Goal: Transaction & Acquisition: Purchase product/service

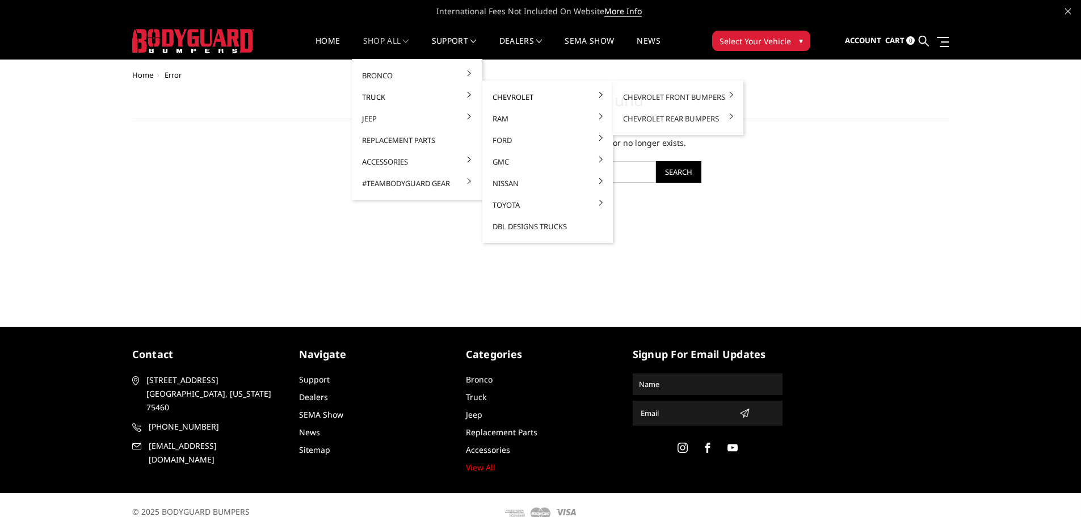
click at [508, 94] on link "Chevrolet" at bounding box center [547, 97] width 121 height 22
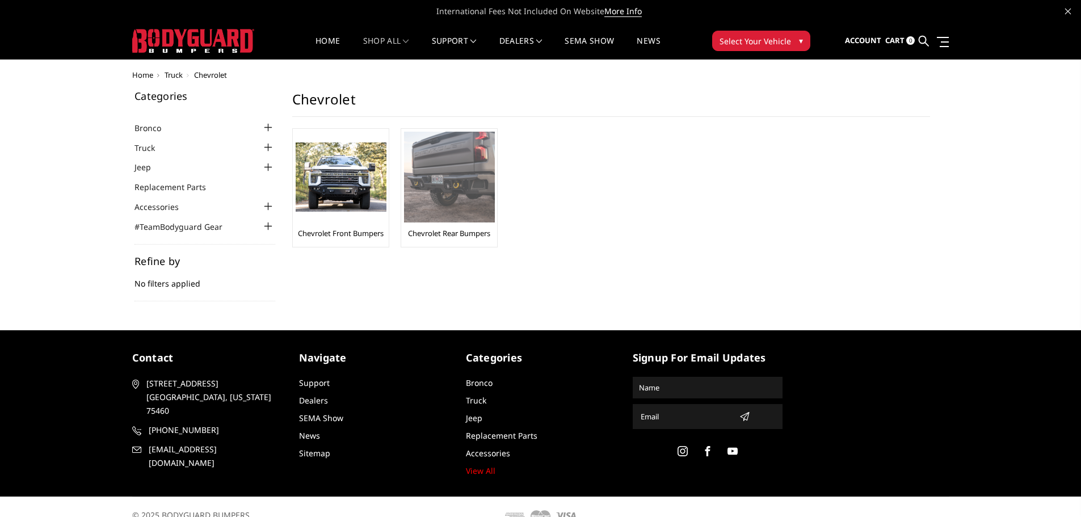
click at [454, 206] on img at bounding box center [449, 177] width 91 height 91
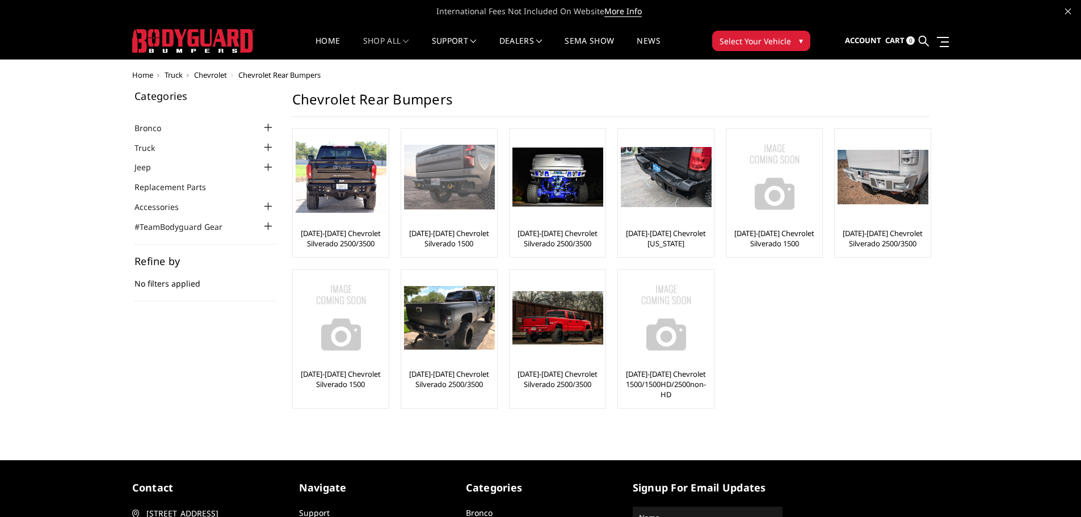
click at [449, 234] on link "[DATE]-[DATE] Chevrolet Silverado 1500" at bounding box center [449, 238] width 90 height 20
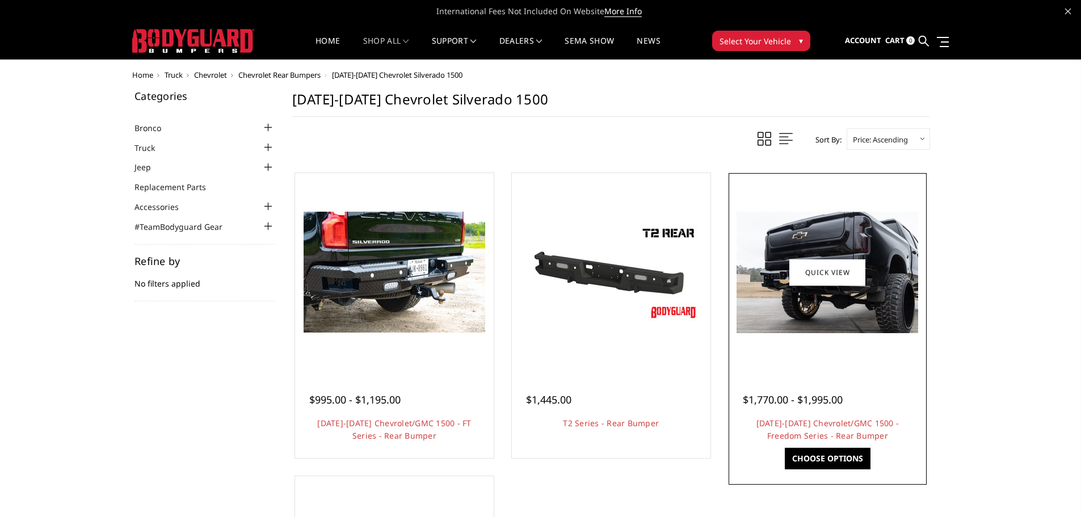
click at [835, 347] on div at bounding box center [828, 272] width 193 height 193
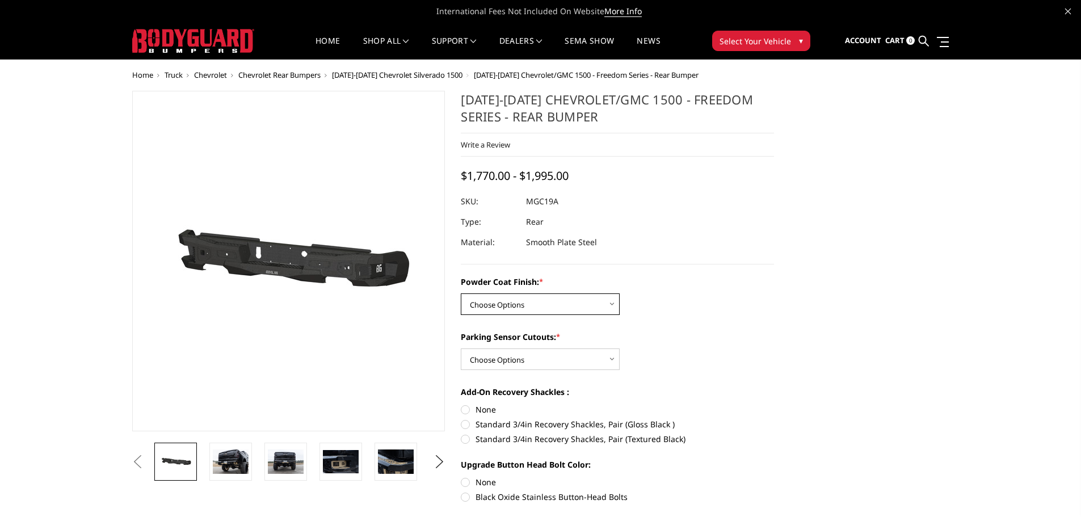
click at [549, 305] on select "Choose Options Bare Metal Textured Black Powder Coat" at bounding box center [540, 304] width 159 height 22
select select "4443"
click at [461, 293] on select "Choose Options Bare Metal Textured Black Powder Coat" at bounding box center [540, 304] width 159 height 22
click at [550, 360] on select "Choose Options Yes - With Parking Sensor Cutouts No - Without Parking Sensor Cu…" at bounding box center [540, 360] width 159 height 22
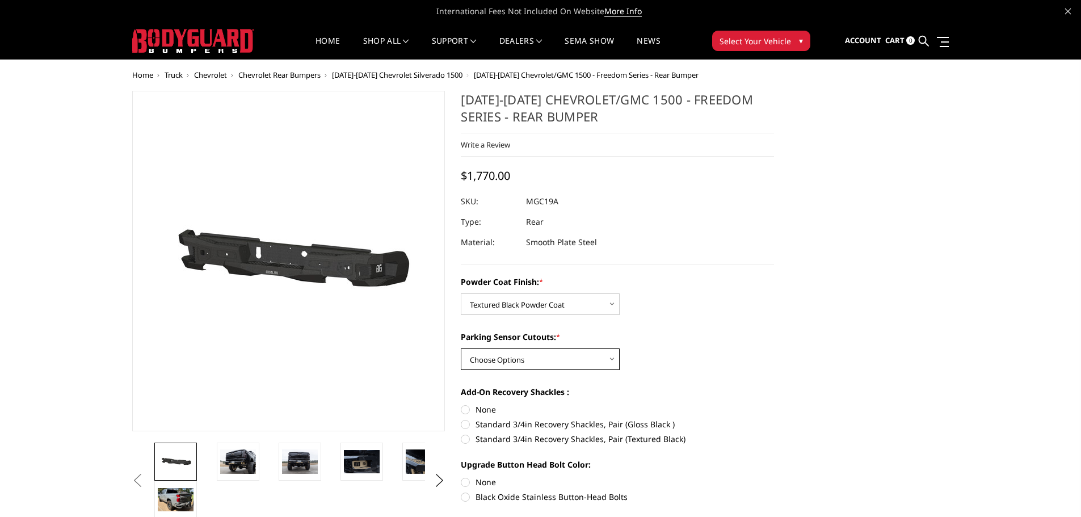
select select "4444"
click at [461, 349] on select "Choose Options Yes - With Parking Sensor Cutouts No - Without Parking Sensor Cu…" at bounding box center [540, 360] width 159 height 22
click at [246, 461] on img at bounding box center [238, 462] width 36 height 24
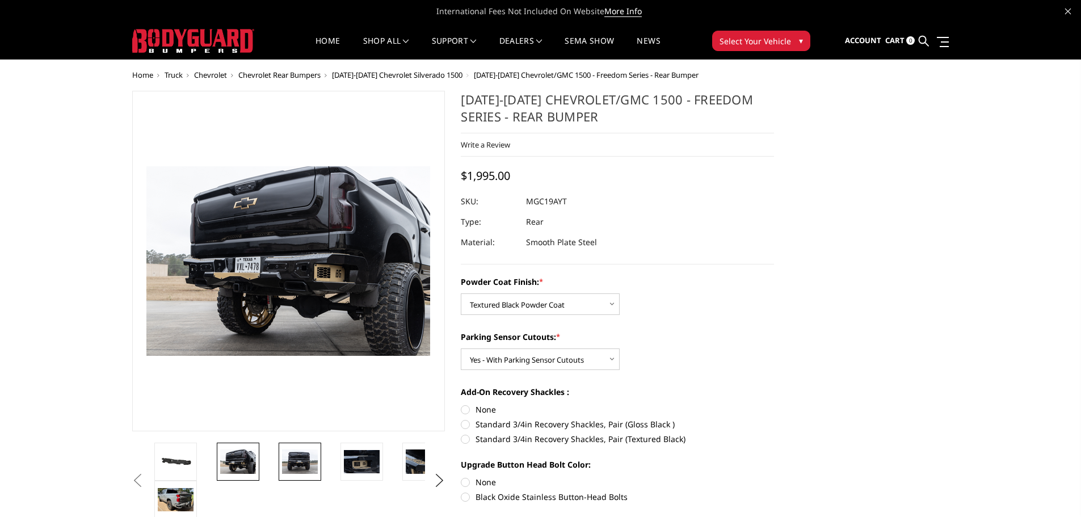
click at [303, 463] on img at bounding box center [300, 462] width 36 height 24
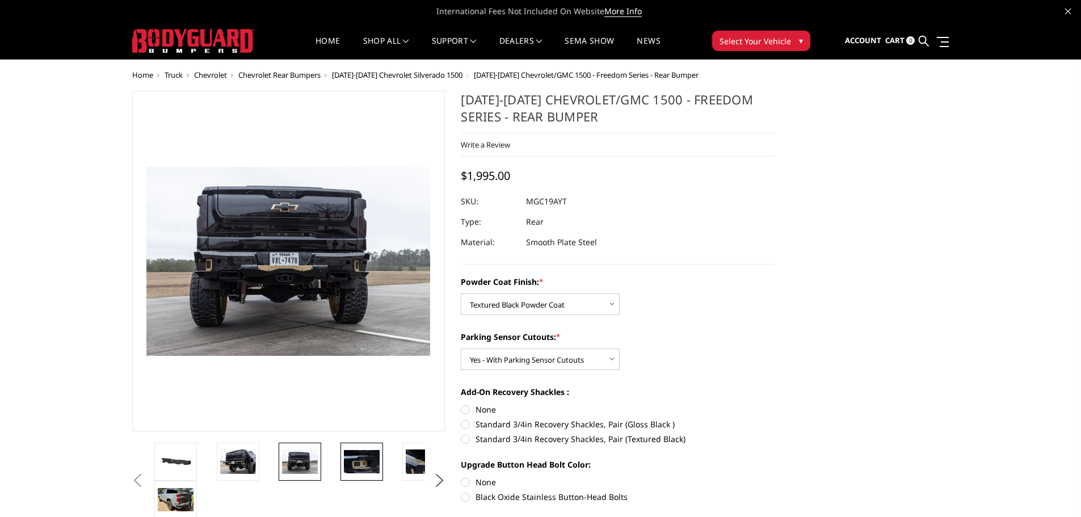
click at [371, 463] on img at bounding box center [362, 461] width 36 height 23
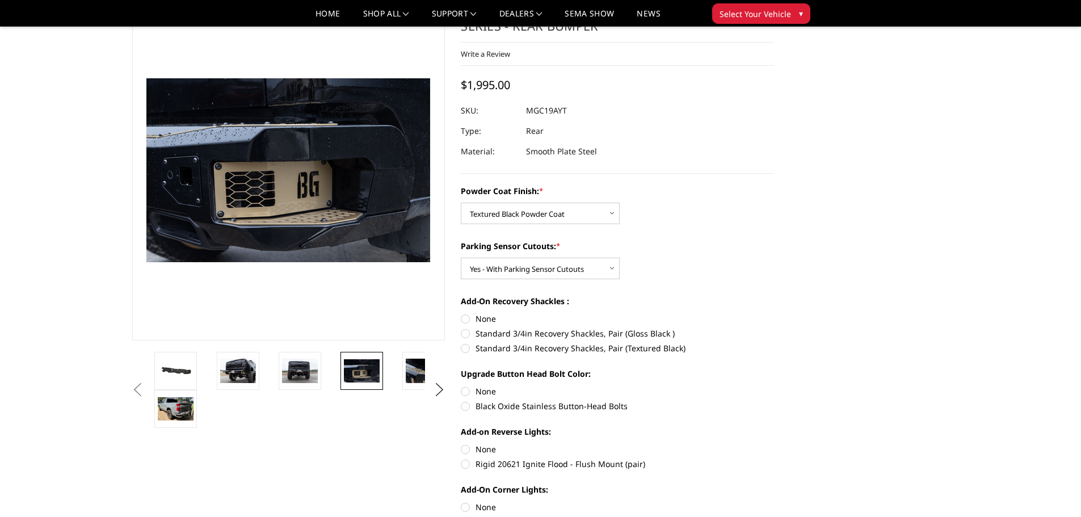
scroll to position [57, 0]
click at [180, 413] on img at bounding box center [176, 410] width 36 height 24
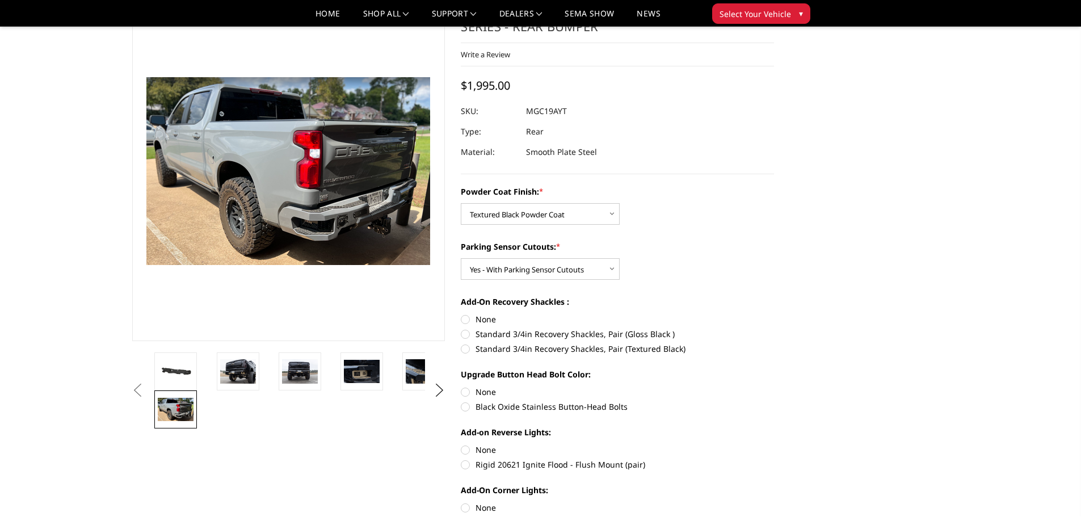
scroll to position [114, 0]
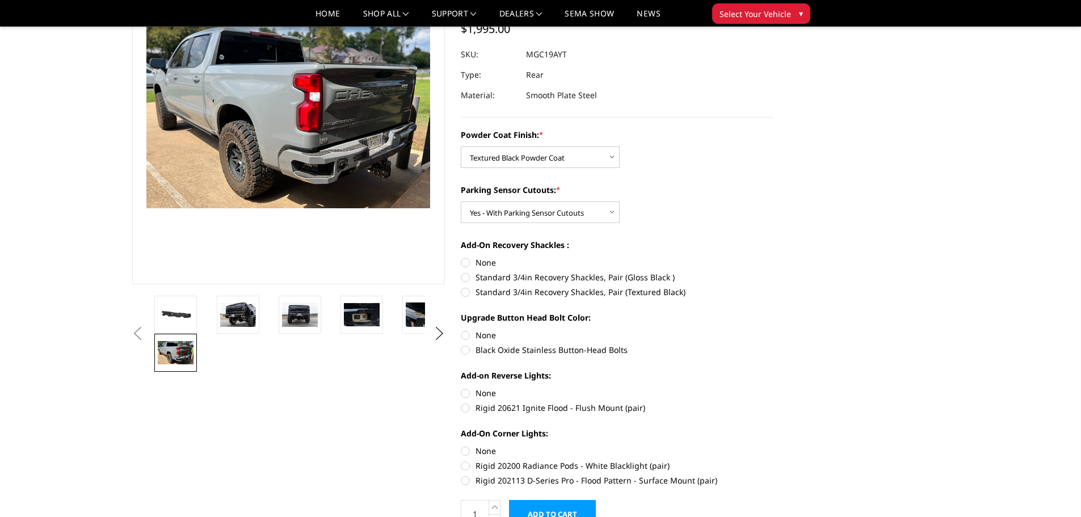
click at [467, 264] on label "None" at bounding box center [617, 263] width 313 height 12
click at [461, 257] on input "None" at bounding box center [461, 257] width 1 height 1
radio input "true"
click at [463, 337] on label "None" at bounding box center [617, 335] width 313 height 12
click at [461, 330] on input "None" at bounding box center [461, 329] width 1 height 1
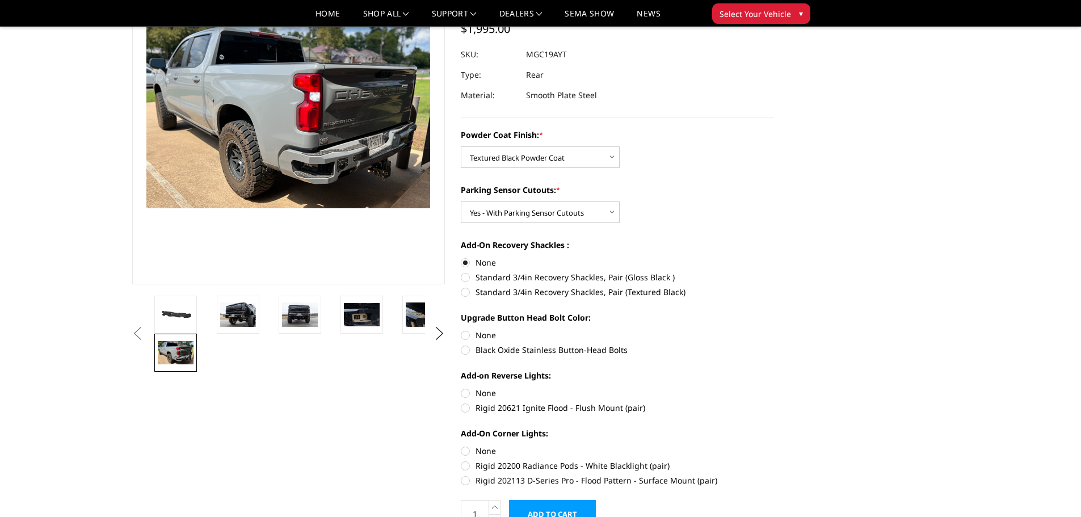
radio input "true"
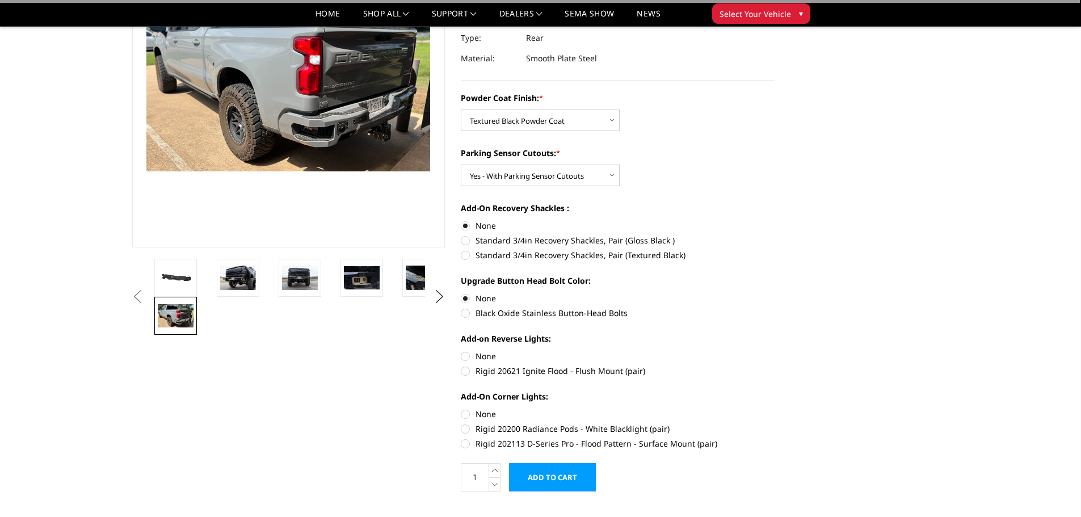
scroll to position [170, 0]
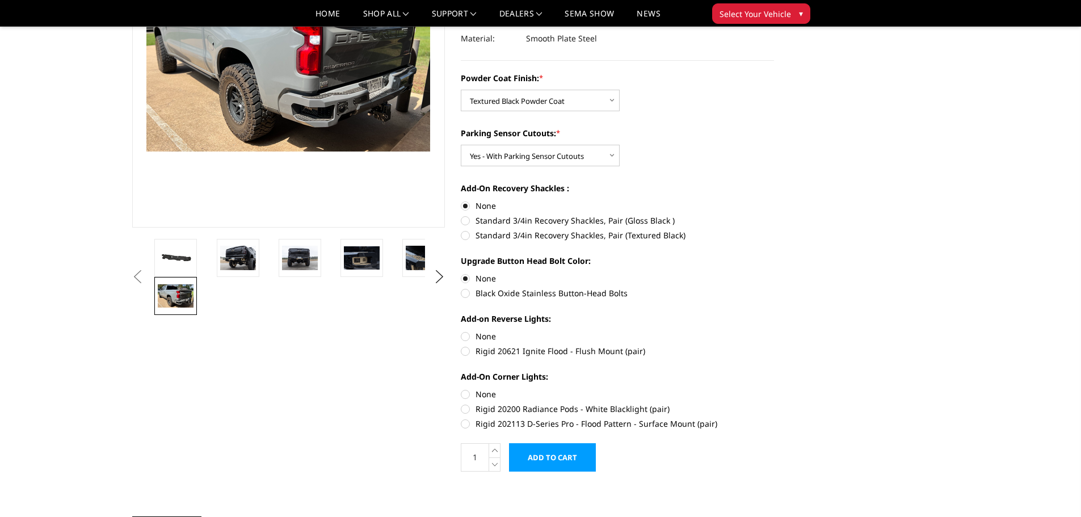
click at [465, 335] on label "None" at bounding box center [617, 336] width 313 height 12
click at [461, 331] on input "None" at bounding box center [461, 330] width 1 height 1
radio input "true"
click at [464, 395] on label "None" at bounding box center [617, 394] width 313 height 12
click at [461, 389] on input "None" at bounding box center [461, 388] width 1 height 1
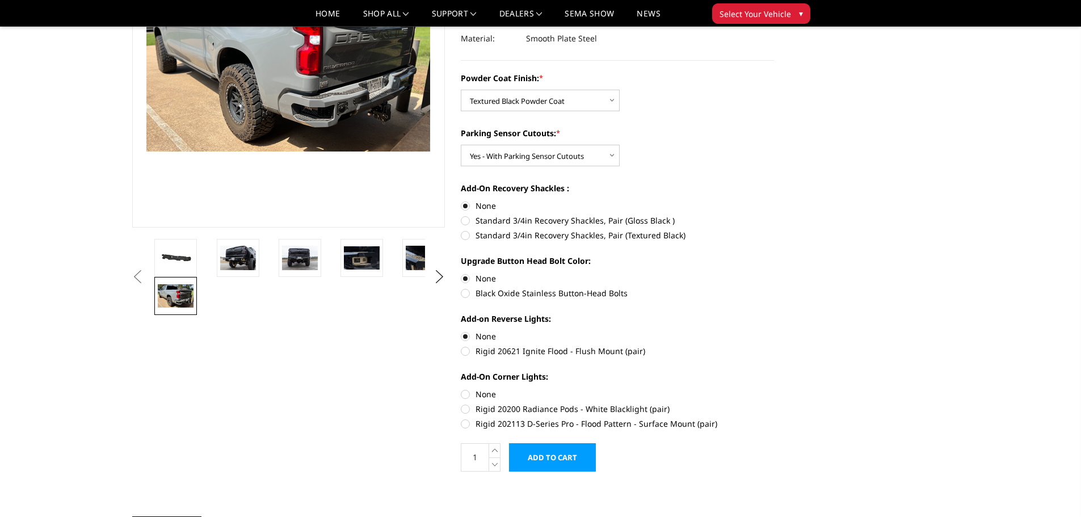
radio input "true"
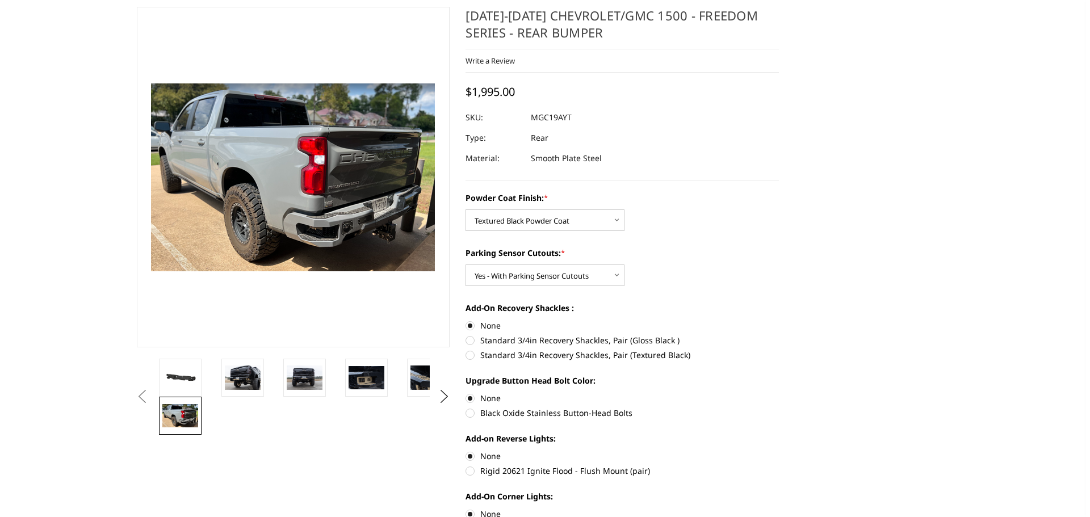
scroll to position [0, 0]
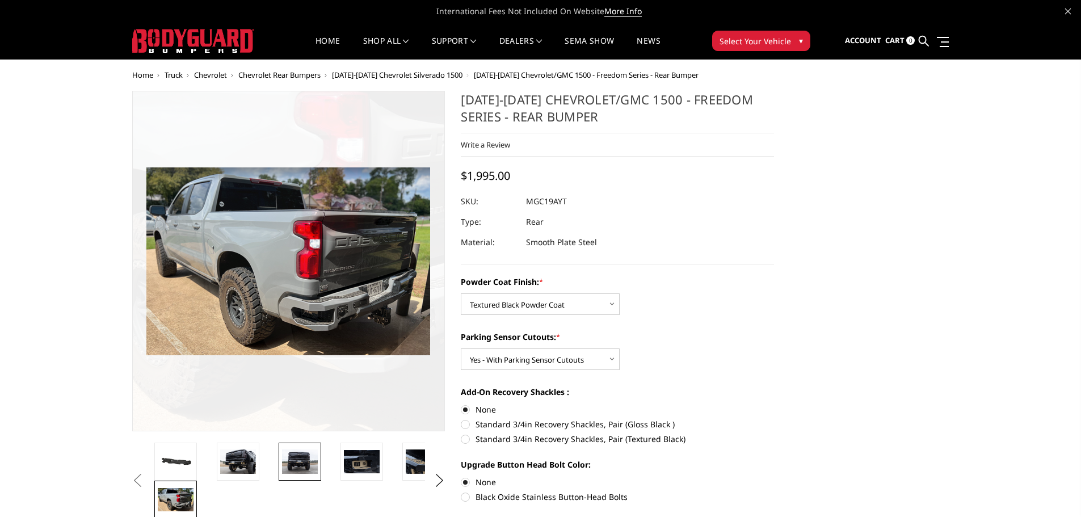
click at [301, 464] on img at bounding box center [300, 462] width 36 height 24
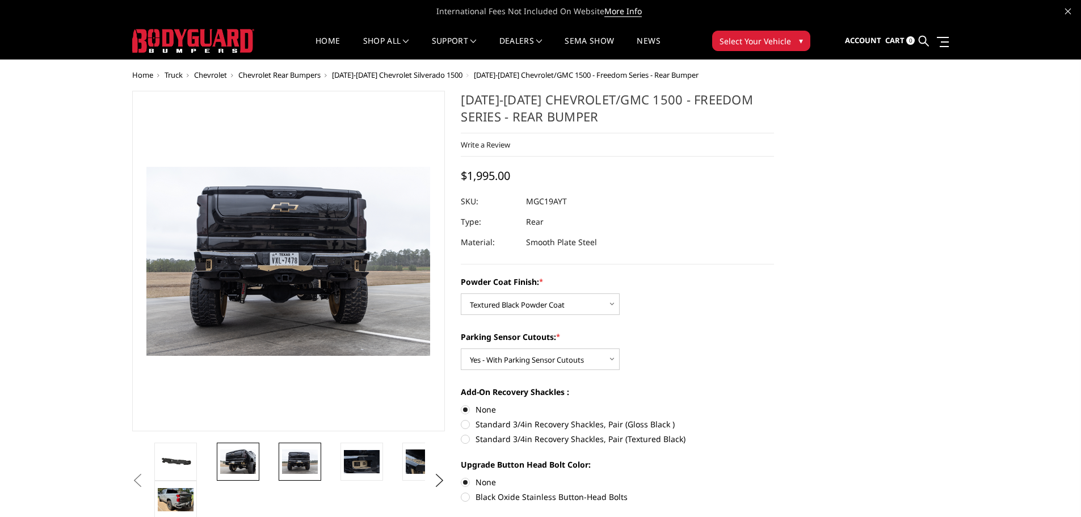
click at [246, 463] on img at bounding box center [238, 462] width 36 height 24
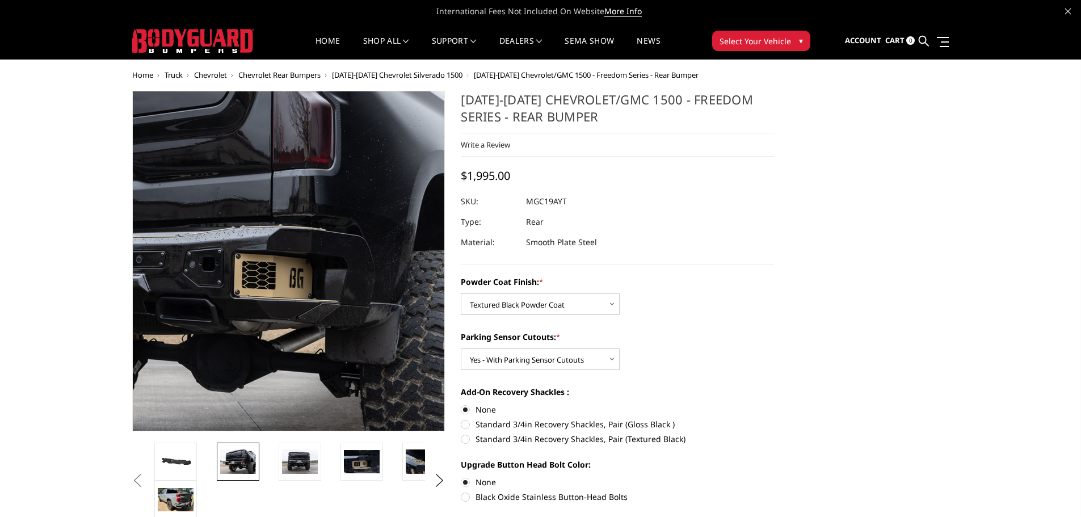
click at [380, 299] on img at bounding box center [168, 246] width 727 height 486
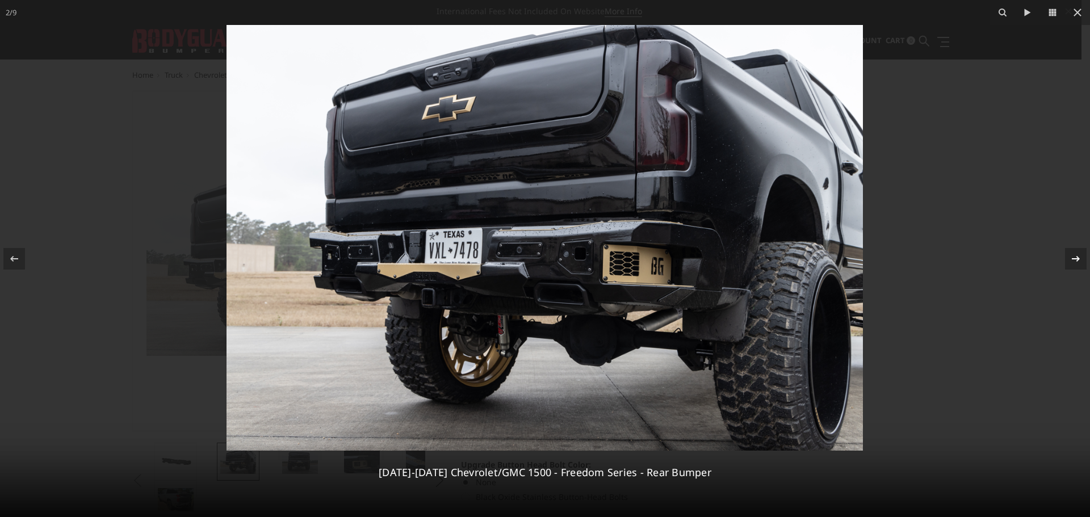
click at [1077, 266] on div at bounding box center [1076, 259] width 22 height 22
